Goal: Task Accomplishment & Management: Use online tool/utility

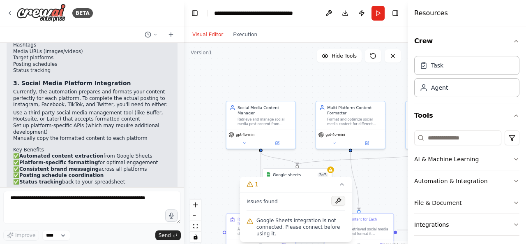
click at [337, 200] on button at bounding box center [338, 201] width 14 height 10
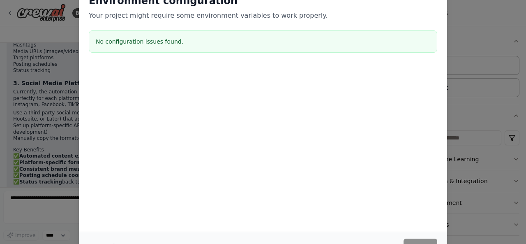
click at [36, 27] on div "Environment configuration Your project might require some environment variables…" at bounding box center [263, 122] width 526 height 244
click at [419, 238] on div "Cancel Save" at bounding box center [263, 245] width 368 height 28
click at [494, 123] on div "Environment configuration Your project might require some environment variables…" at bounding box center [263, 122] width 526 height 244
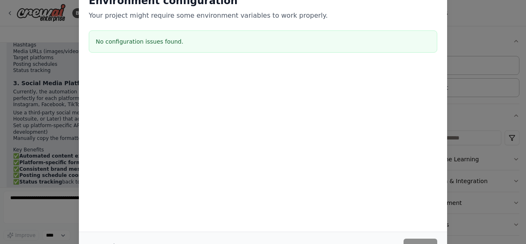
click at [494, 123] on div "Environment configuration Your project might require some environment variables…" at bounding box center [263, 122] width 526 height 244
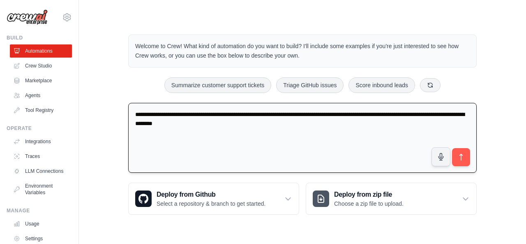
click at [462, 121] on textarea "**********" at bounding box center [302, 138] width 348 height 70
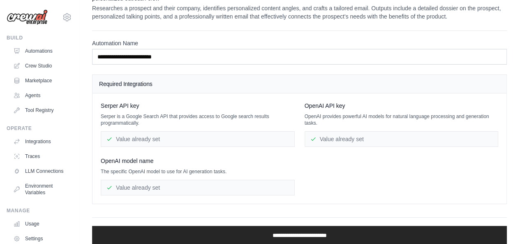
scroll to position [14, 0]
